Goal: Check status: Check status

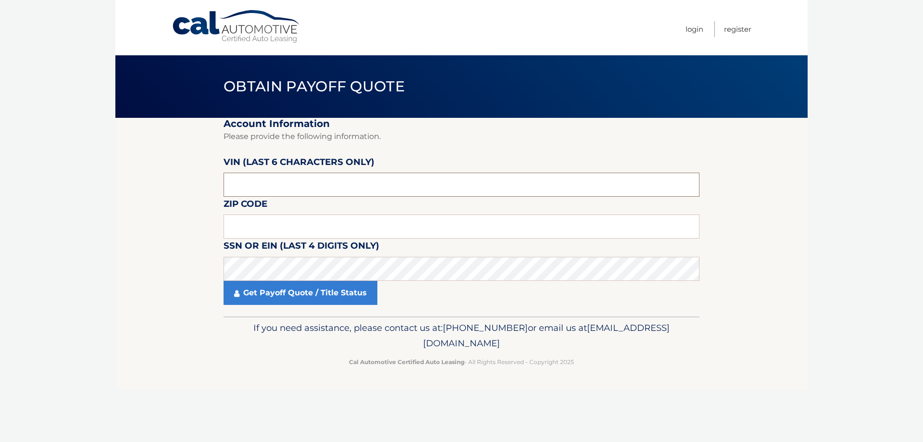
click at [336, 186] on input "text" at bounding box center [461, 184] width 476 height 24
click at [291, 174] on input "text" at bounding box center [461, 184] width 476 height 24
type input "200654"
click at [280, 222] on input "text" at bounding box center [461, 226] width 476 height 24
click at [380, 230] on input "text" at bounding box center [461, 226] width 476 height 24
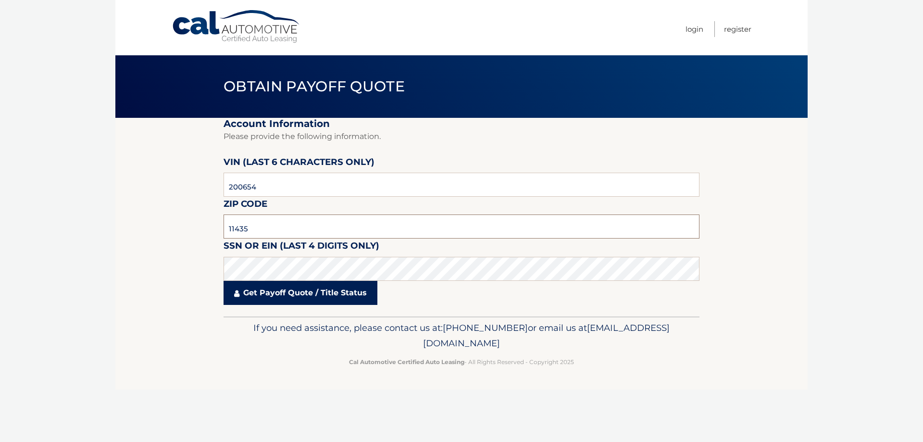
type input "11435"
click at [307, 289] on link "Get Payoff Quote / Title Status" at bounding box center [300, 293] width 154 height 24
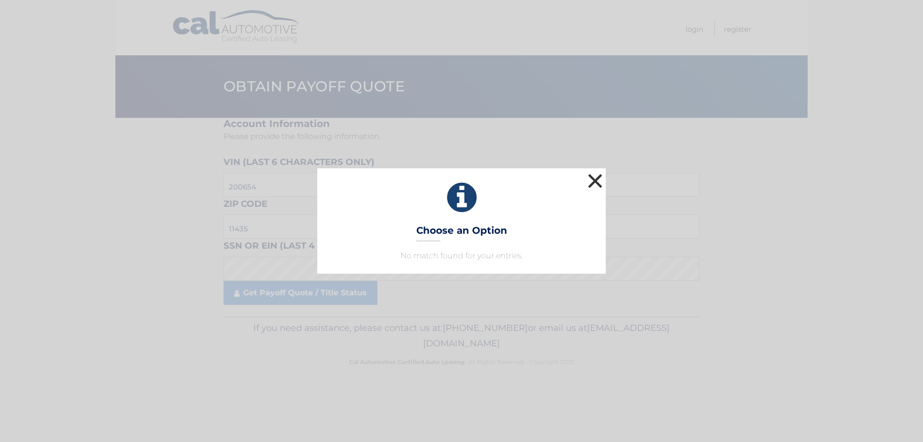
click at [594, 177] on button "×" at bounding box center [594, 180] width 19 height 19
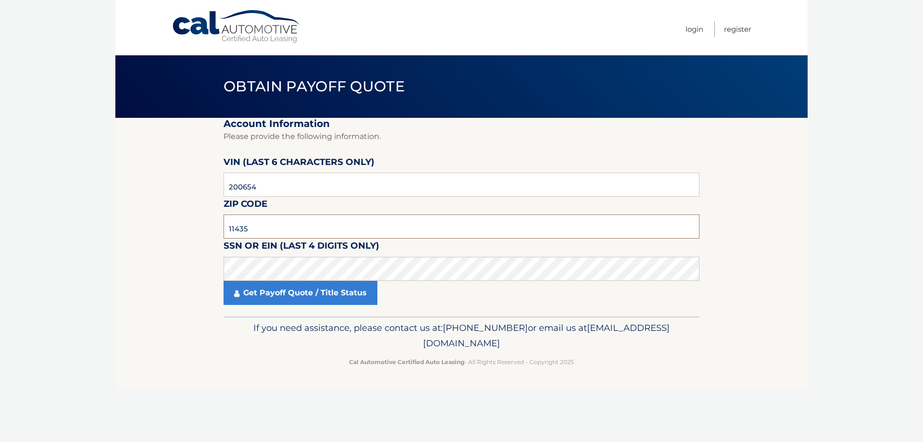
click at [303, 227] on input "11435" at bounding box center [461, 226] width 476 height 24
click at [281, 236] on input "11435" at bounding box center [461, 226] width 476 height 24
click at [178, 273] on section "Account Information Please provide the following information. [PERSON_NAME] (la…" at bounding box center [461, 217] width 692 height 198
click at [213, 280] on section "Account Information Please provide the following information. [PERSON_NAME] (la…" at bounding box center [461, 217] width 692 height 198
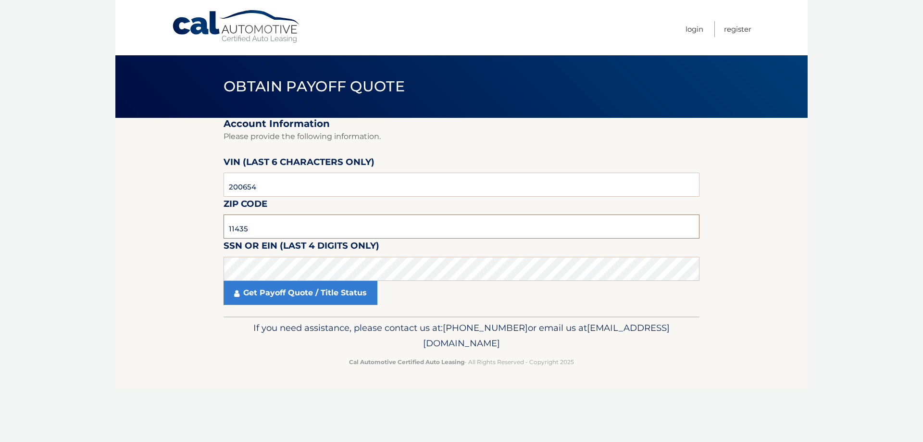
click at [363, 221] on input "11435" at bounding box center [461, 226] width 476 height 24
click at [298, 187] on input "200654" at bounding box center [461, 184] width 476 height 24
drag, startPoint x: 278, startPoint y: 194, endPoint x: 28, endPoint y: 179, distance: 250.3
click at [204, 191] on section "Account Information Please provide the following information. [PERSON_NAME] (la…" at bounding box center [461, 217] width 692 height 198
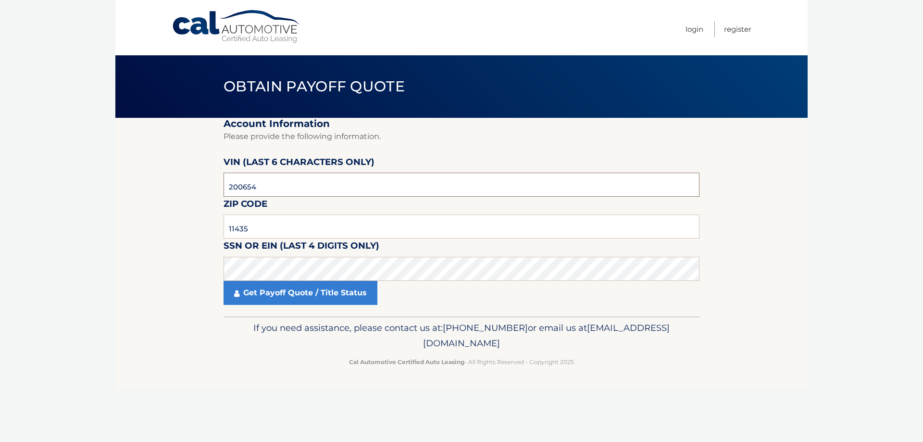
click at [315, 188] on input "200654" at bounding box center [461, 184] width 476 height 24
drag, startPoint x: 299, startPoint y: 187, endPoint x: 180, endPoint y: 171, distance: 120.8
click at [180, 171] on section "Account Information Please provide the following information. [PERSON_NAME] (la…" at bounding box center [461, 217] width 692 height 198
click at [322, 229] on input "11435" at bounding box center [461, 226] width 476 height 24
drag, startPoint x: 275, startPoint y: 227, endPoint x: 160, endPoint y: 223, distance: 114.4
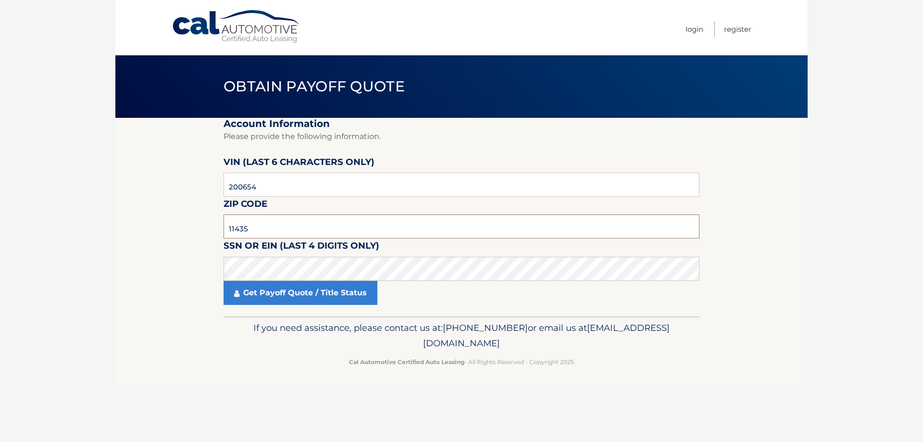
click at [189, 218] on section "Account Information Please provide the following information. [PERSON_NAME] (la…" at bounding box center [461, 217] width 692 height 198
click at [289, 222] on input "11435" at bounding box center [461, 226] width 476 height 24
click at [275, 297] on link "Get Payoff Quote / Title Status" at bounding box center [300, 293] width 154 height 24
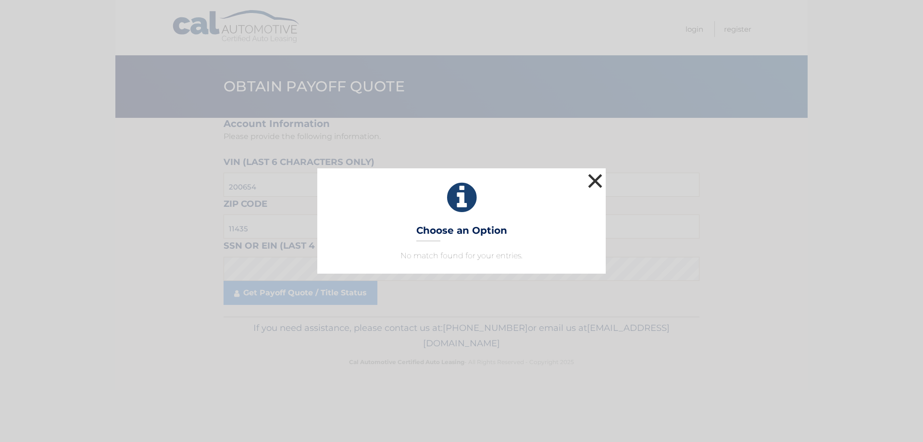
click at [594, 183] on button "×" at bounding box center [594, 180] width 19 height 19
